Goal: Information Seeking & Learning: Learn about a topic

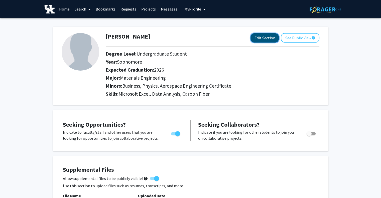
click at [262, 38] on button "Edit Section" at bounding box center [264, 37] width 28 height 9
select select "sophomore"
select select "2026"
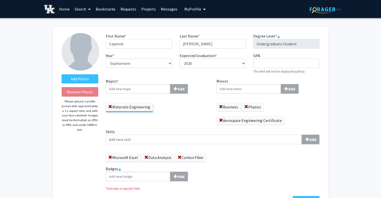
click at [221, 105] on span at bounding box center [221, 107] width 4 height 4
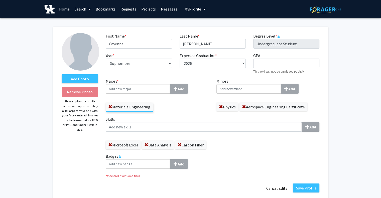
click at [244, 90] on input "Minors Add" at bounding box center [248, 89] width 65 height 10
type input "math"
click at [237, 97] on span "ematics" at bounding box center [235, 98] width 14 height 5
click at [237, 94] on input "math" at bounding box center [248, 89] width 65 height 10
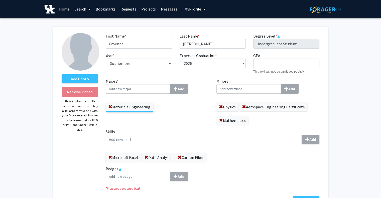
click at [238, 90] on input "Minors Add" at bounding box center [248, 89] width 65 height 10
type input "Psy"
click at [225, 65] on select "--- 2018 2019 2020 2021 2022 2023 2024 2025 2026 2027 2028 2029 2030 2031" at bounding box center [213, 64] width 66 height 10
select select "2027"
click at [180, 59] on select "--- 2018 2019 2020 2021 2022 2023 2024 2025 2026 2027 2028 2029 2030 2031" at bounding box center [213, 64] width 66 height 10
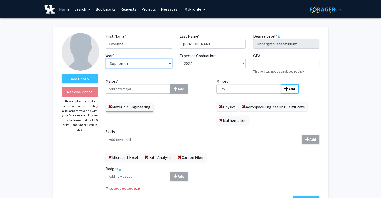
click at [157, 68] on select "--- First-year Sophomore Junior Senior Postbaccalaureate Certificate" at bounding box center [139, 64] width 66 height 10
select select "junior"
click at [106, 59] on select "--- First-year Sophomore Junior Senior Postbaccalaureate Certificate" at bounding box center [139, 64] width 66 height 10
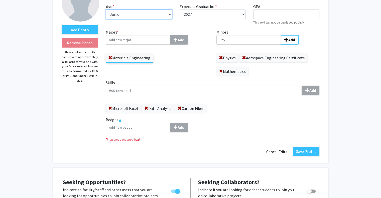
scroll to position [50, 0]
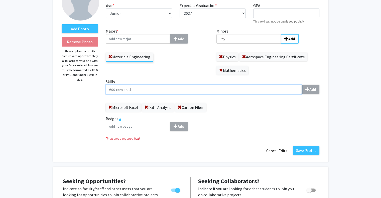
click at [191, 91] on input "Skills Add" at bounding box center [204, 90] width 196 height 10
type input "Research Documentation"
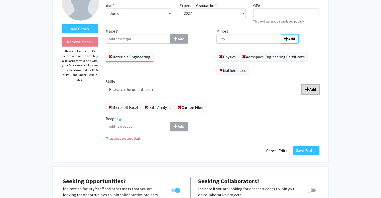
click at [308, 87] on span "submit" at bounding box center [307, 89] width 4 height 4
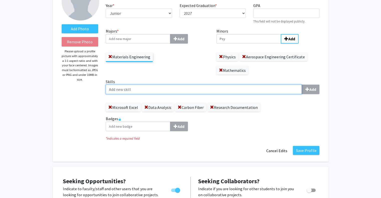
click at [263, 92] on input "Skills Add" at bounding box center [204, 90] width 196 height 10
type input "Poster Presentations"
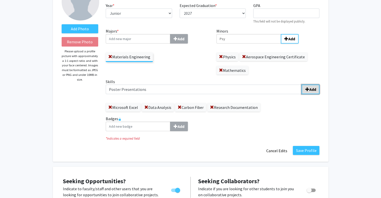
click at [306, 90] on span "submit" at bounding box center [307, 89] width 4 height 4
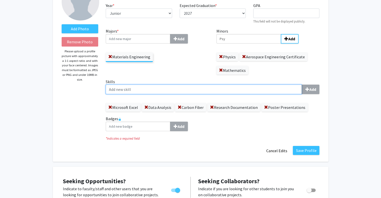
click at [254, 91] on input "Skills Add" at bounding box center [204, 90] width 196 height 10
type input "Polymer Synthesis"
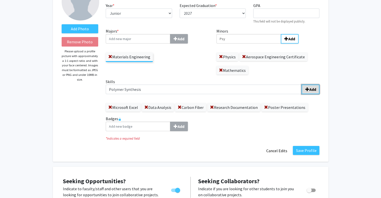
click at [307, 88] on span "submit" at bounding box center [307, 89] width 4 height 4
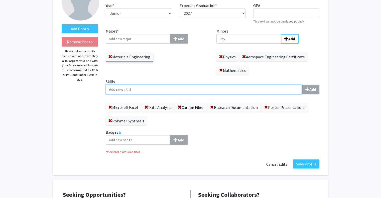
click at [225, 92] on input "Skills Add" at bounding box center [204, 90] width 196 height 10
type input "Mechanical Characterization"
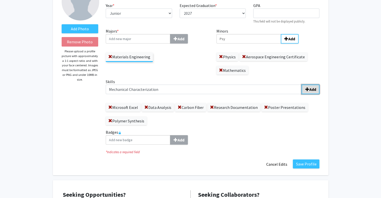
click at [310, 90] on b "Add" at bounding box center [312, 89] width 7 height 5
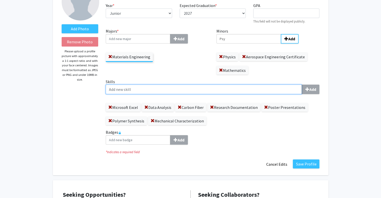
click at [260, 89] on input "Skills Add" at bounding box center [204, 90] width 196 height 10
type input "M"
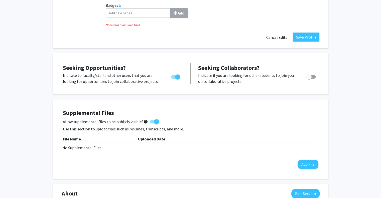
scroll to position [177, 0]
click at [310, 166] on button "Add File" at bounding box center [307, 164] width 21 height 9
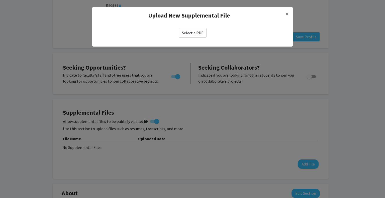
click at [191, 32] on label "Select a PDF" at bounding box center [193, 33] width 28 height 10
click at [0, 0] on input "Select a PDF" at bounding box center [0, 0] width 0 height 0
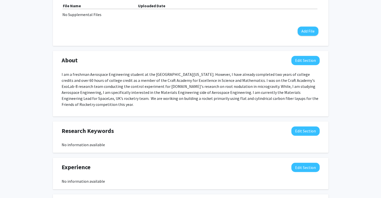
scroll to position [311, 0]
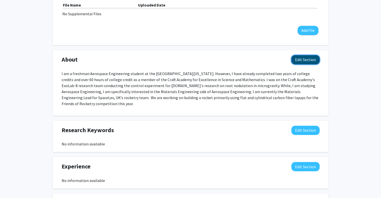
click at [298, 62] on button "Edit Section" at bounding box center [305, 59] width 28 height 9
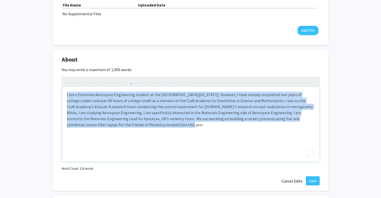
drag, startPoint x: 124, startPoint y: 129, endPoint x: 65, endPoint y: 94, distance: 68.3
click at [65, 94] on div "I am a freshman Aerospace Engineering student at the [GEOGRAPHIC_DATA][US_STATE…" at bounding box center [190, 124] width 257 height 75
paste div "To enrich screen reader interactions, please activate Accessibility in Grammarl…"
type textarea "<l>I do s Ametconse Adipisc eli Seddoeiusmo tempori ut lab Etdolorema al Enimad…"
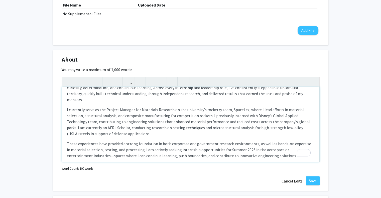
scroll to position [0, 0]
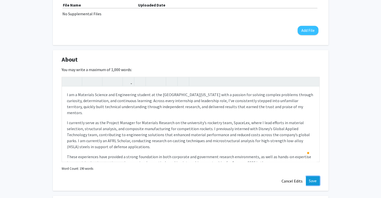
click at [313, 182] on button "Save" at bounding box center [313, 180] width 14 height 9
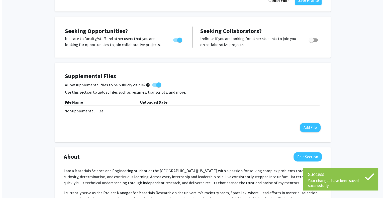
scroll to position [210, 0]
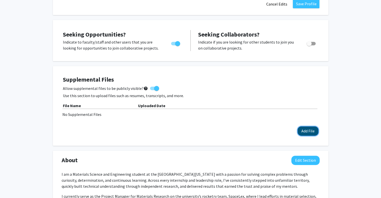
click at [302, 131] on button "Add File" at bounding box center [307, 130] width 21 height 9
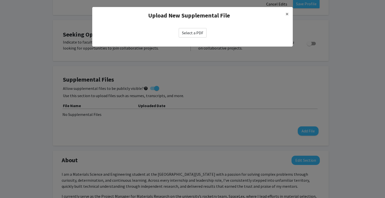
click at [198, 36] on label "Select a PDF" at bounding box center [193, 33] width 28 height 10
click at [0, 0] on input "Select a PDF" at bounding box center [0, 0] width 0 height 0
select select "custom"
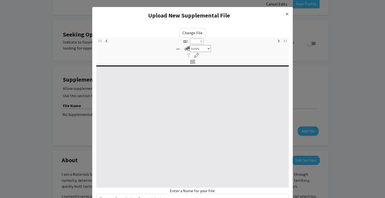
type input "0"
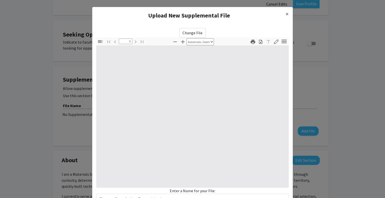
select select "custom"
type input "1"
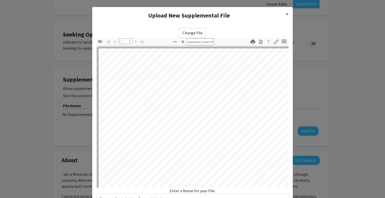
select select "auto"
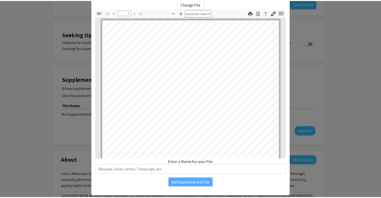
scroll to position [39, 0]
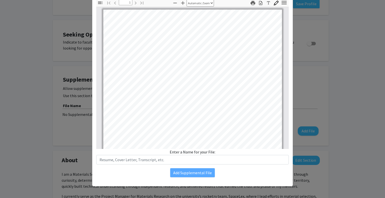
click at [198, 151] on div "Enter a Name for your File:" at bounding box center [192, 157] width 192 height 16
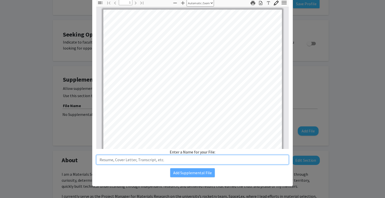
click at [182, 162] on input "text" at bounding box center [192, 160] width 192 height 10
type input "Resume"
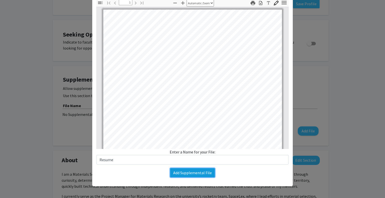
click at [184, 174] on button "Add Supplemental File" at bounding box center [192, 172] width 45 height 9
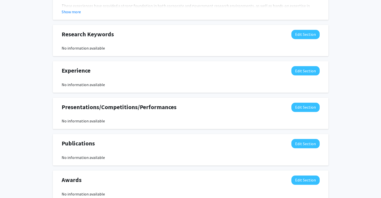
scroll to position [443, 0]
click at [299, 107] on button "Edit Section" at bounding box center [305, 106] width 28 height 9
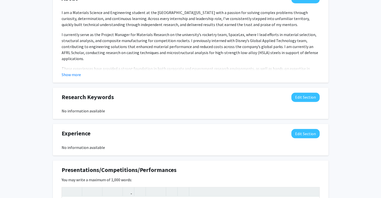
scroll to position [380, 0]
click at [297, 94] on button "Edit Section" at bounding box center [305, 97] width 28 height 9
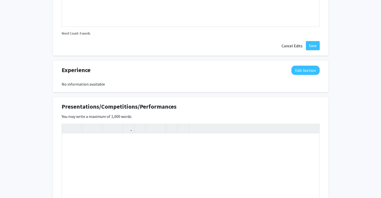
scroll to position [550, 0]
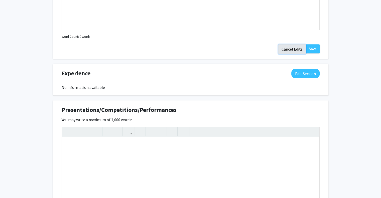
click at [290, 49] on button "Cancel Edits" at bounding box center [292, 49] width 28 height 10
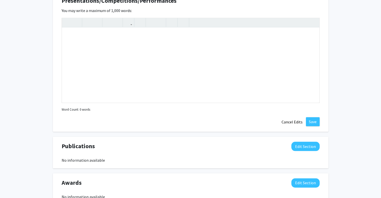
scroll to position [560, 0]
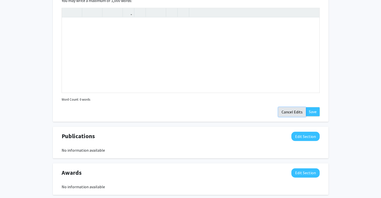
click at [288, 110] on button "Cancel Edits" at bounding box center [292, 112] width 28 height 10
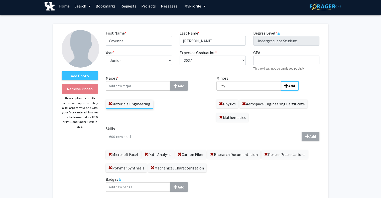
scroll to position [0, 0]
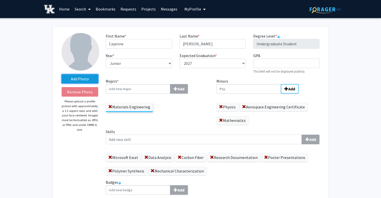
click at [86, 76] on label "Add Photo" at bounding box center [80, 78] width 37 height 9
click at [0, 0] on input "Add Photo" at bounding box center [0, 0] width 0 height 0
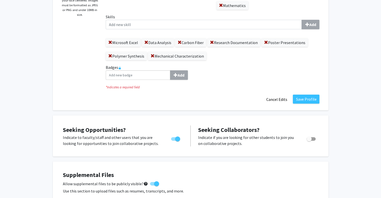
scroll to position [115, 0]
click at [302, 99] on button "Save Profile" at bounding box center [306, 98] width 27 height 9
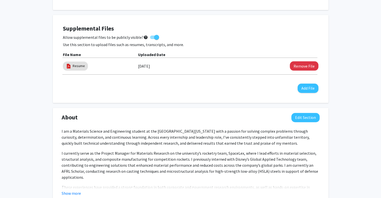
scroll to position [0, 0]
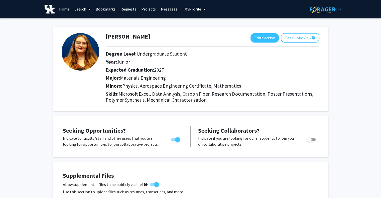
click at [80, 9] on link "Search" at bounding box center [82, 9] width 21 height 18
click at [87, 22] on span "Faculty/Staff" at bounding box center [90, 23] width 37 height 10
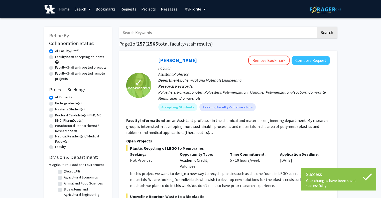
click at [147, 9] on link "Projects" at bounding box center [149, 9] width 20 height 18
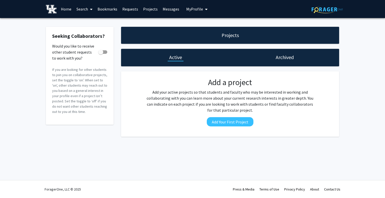
click at [86, 9] on link "Search" at bounding box center [84, 9] width 21 height 18
click at [90, 23] on span "Faculty/Staff" at bounding box center [92, 23] width 37 height 10
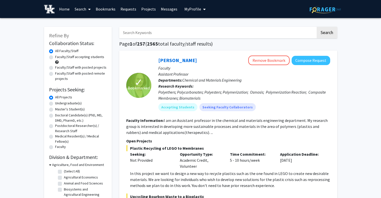
click at [75, 58] on label "Faculty/Staff accepting students" at bounding box center [79, 56] width 49 height 5
click at [58, 58] on input "Faculty/Staff accepting students" at bounding box center [56, 55] width 3 height 3
radio input "true"
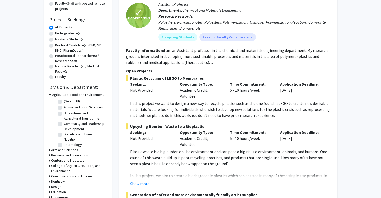
scroll to position [72, 0]
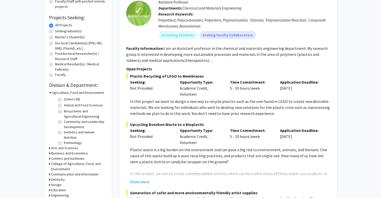
click at [67, 32] on label "Undergraduate(s)" at bounding box center [68, 31] width 27 height 5
click at [58, 32] on input "Undergraduate(s)" at bounding box center [56, 30] width 3 height 3
radio input "true"
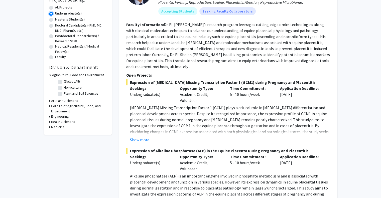
scroll to position [93, 0]
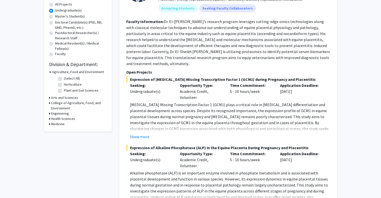
click at [62, 112] on h3 "Engineering" at bounding box center [60, 113] width 18 height 5
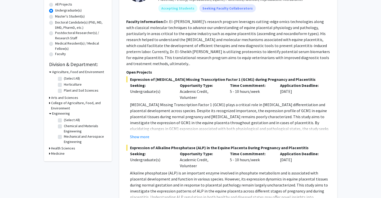
click at [64, 126] on label "Chemical and Materials Engineering" at bounding box center [85, 128] width 42 height 11
click at [64, 126] on input "Chemical and Materials Engineering" at bounding box center [65, 124] width 3 height 3
checkbox input "true"
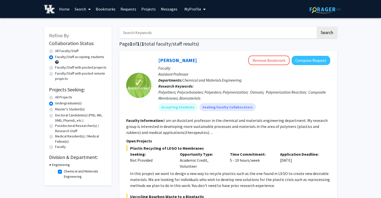
click at [64, 162] on h3 "Engineering" at bounding box center [61, 164] width 18 height 5
click at [64, 163] on h3 "Engineering" at bounding box center [60, 164] width 18 height 5
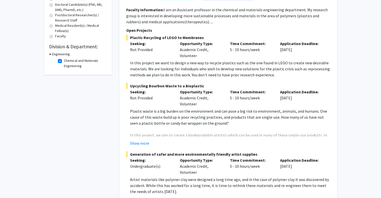
scroll to position [119, 0]
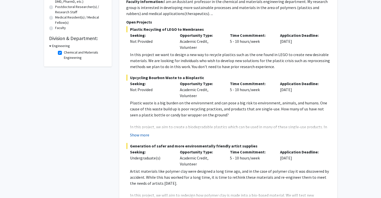
click at [139, 136] on button "Show more" at bounding box center [139, 135] width 19 height 6
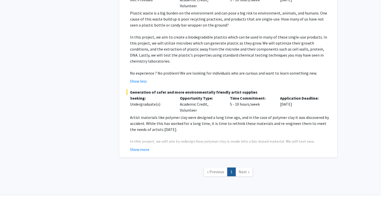
scroll to position [209, 0]
click at [146, 146] on button "Show more" at bounding box center [139, 149] width 19 height 6
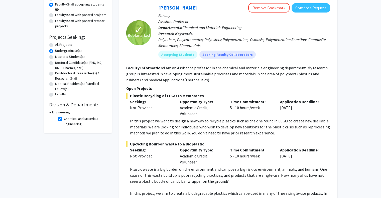
scroll to position [40, 0]
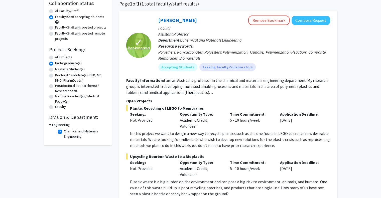
click at [63, 133] on fg-checkbox "Chemical and Materials Engineering Chemical and Materials Engineering" at bounding box center [82, 134] width 48 height 11
click at [64, 132] on label "Chemical and Materials Engineering" at bounding box center [85, 134] width 42 height 11
click at [64, 132] on input "Chemical and Materials Engineering" at bounding box center [65, 130] width 3 height 3
checkbox input "false"
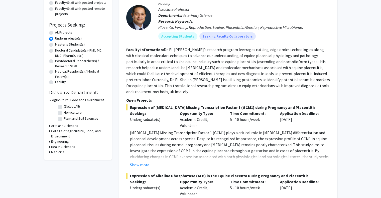
scroll to position [67, 0]
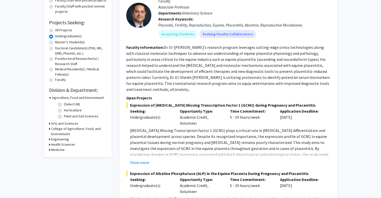
click at [59, 124] on h3 "Arts and Sciences" at bounding box center [64, 123] width 27 height 5
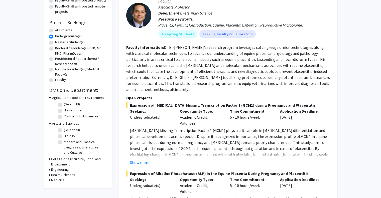
click at [70, 159] on h3 "College of Agriculture, Food, and Environment" at bounding box center [79, 162] width 56 height 11
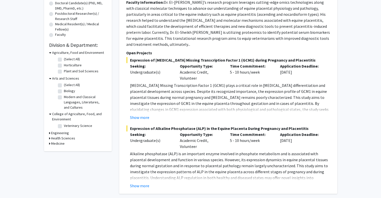
scroll to position [114, 0]
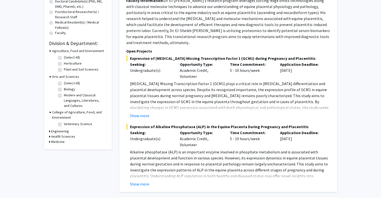
click at [60, 132] on h3 "Engineering" at bounding box center [60, 131] width 18 height 5
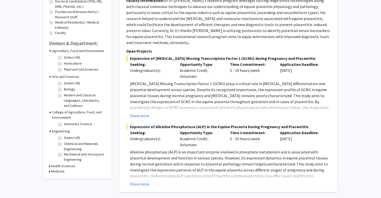
click at [61, 166] on h3 "Health Sciences" at bounding box center [63, 166] width 24 height 5
click at [57, 180] on h3 "Medicine" at bounding box center [58, 179] width 14 height 5
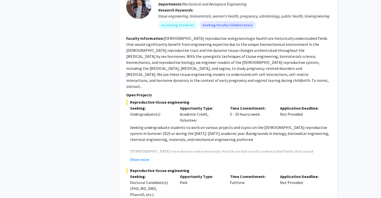
scroll to position [603, 0]
click at [142, 156] on button "Show more" at bounding box center [139, 159] width 19 height 6
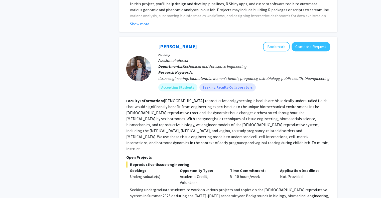
scroll to position [540, 0]
click at [279, 42] on button "Bookmark" at bounding box center [276, 47] width 27 height 10
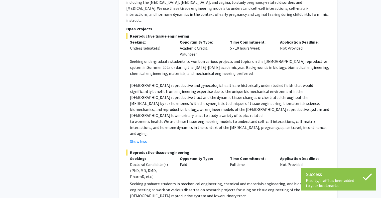
scroll to position [701, 0]
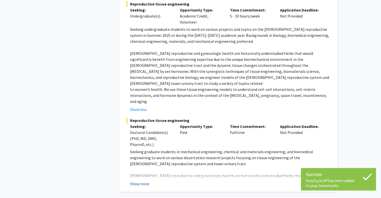
click at [143, 181] on button "Show more" at bounding box center [139, 184] width 19 height 6
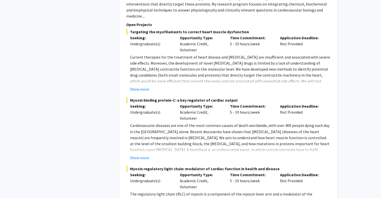
scroll to position [2728, 0]
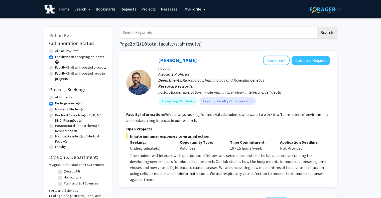
click at [186, 9] on span "My Profile" at bounding box center [192, 9] width 17 height 5
click at [192, 21] on img at bounding box center [193, 26] width 10 height 10
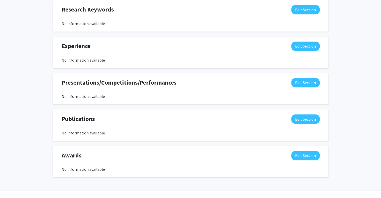
scroll to position [355, 0]
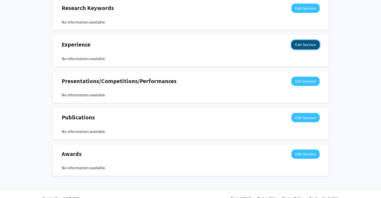
click at [303, 44] on button "Edit Section" at bounding box center [305, 44] width 28 height 9
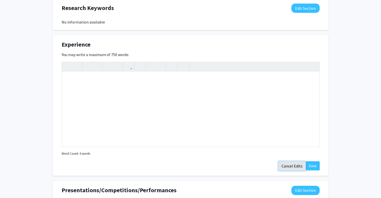
click at [290, 165] on button "Cancel Edits" at bounding box center [292, 166] width 28 height 10
